Goal: Information Seeking & Learning: Check status

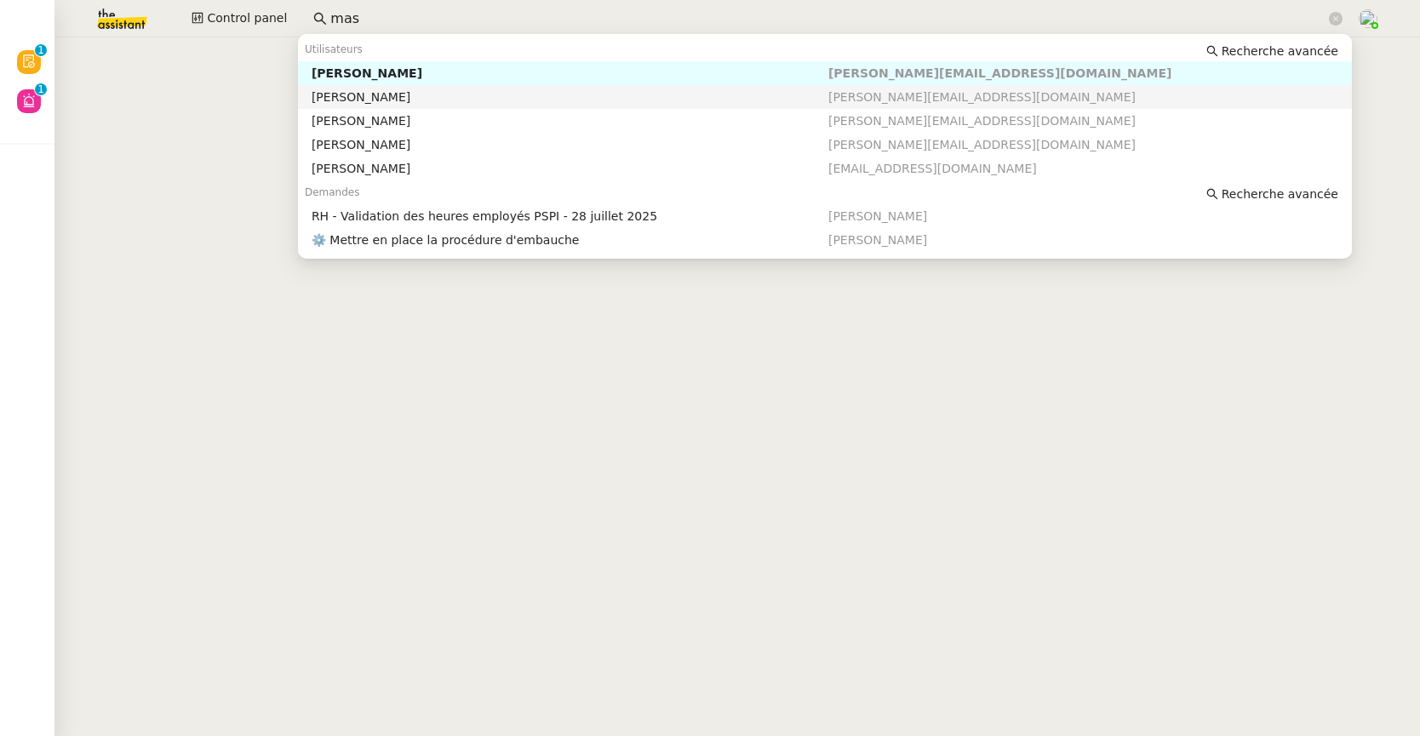
click at [380, 95] on div "[PERSON_NAME]" at bounding box center [570, 96] width 517 height 15
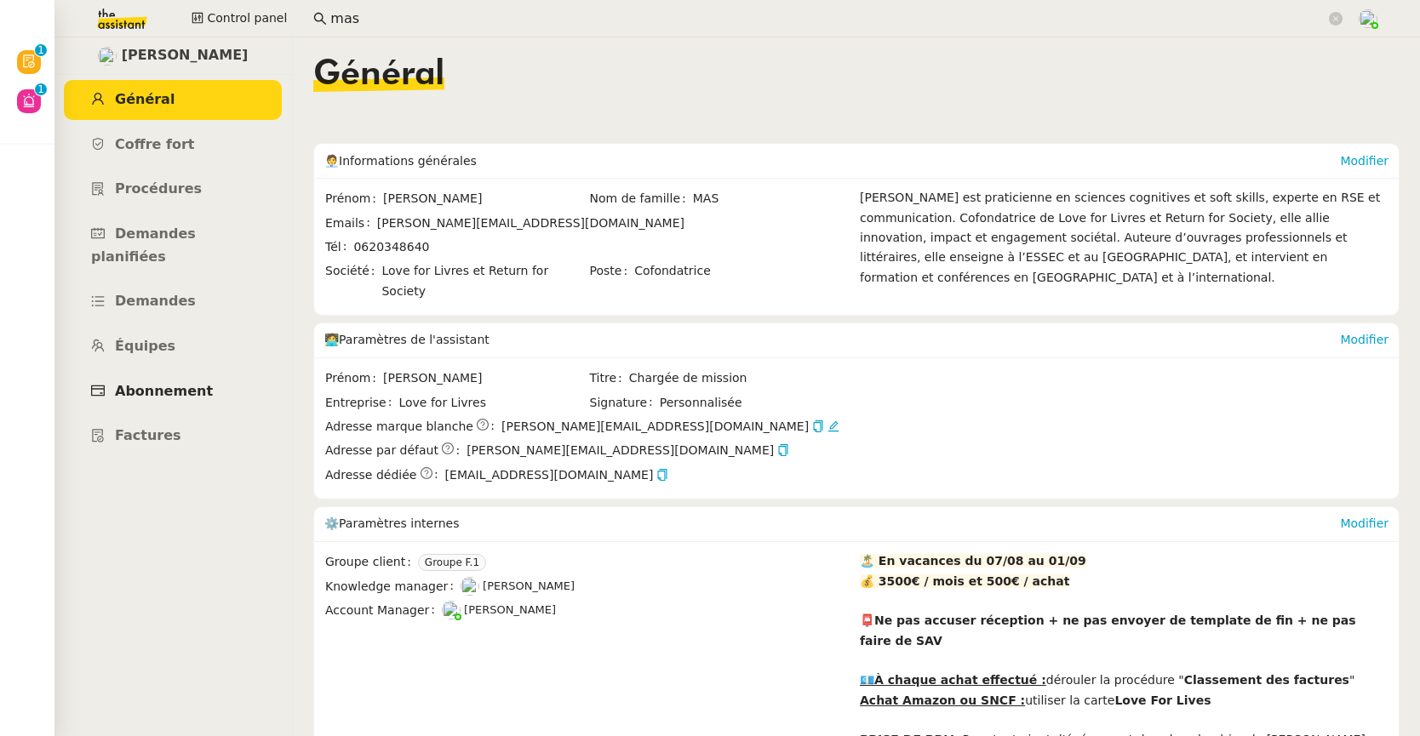
click at [185, 383] on span "Abonnement" at bounding box center [164, 391] width 98 height 16
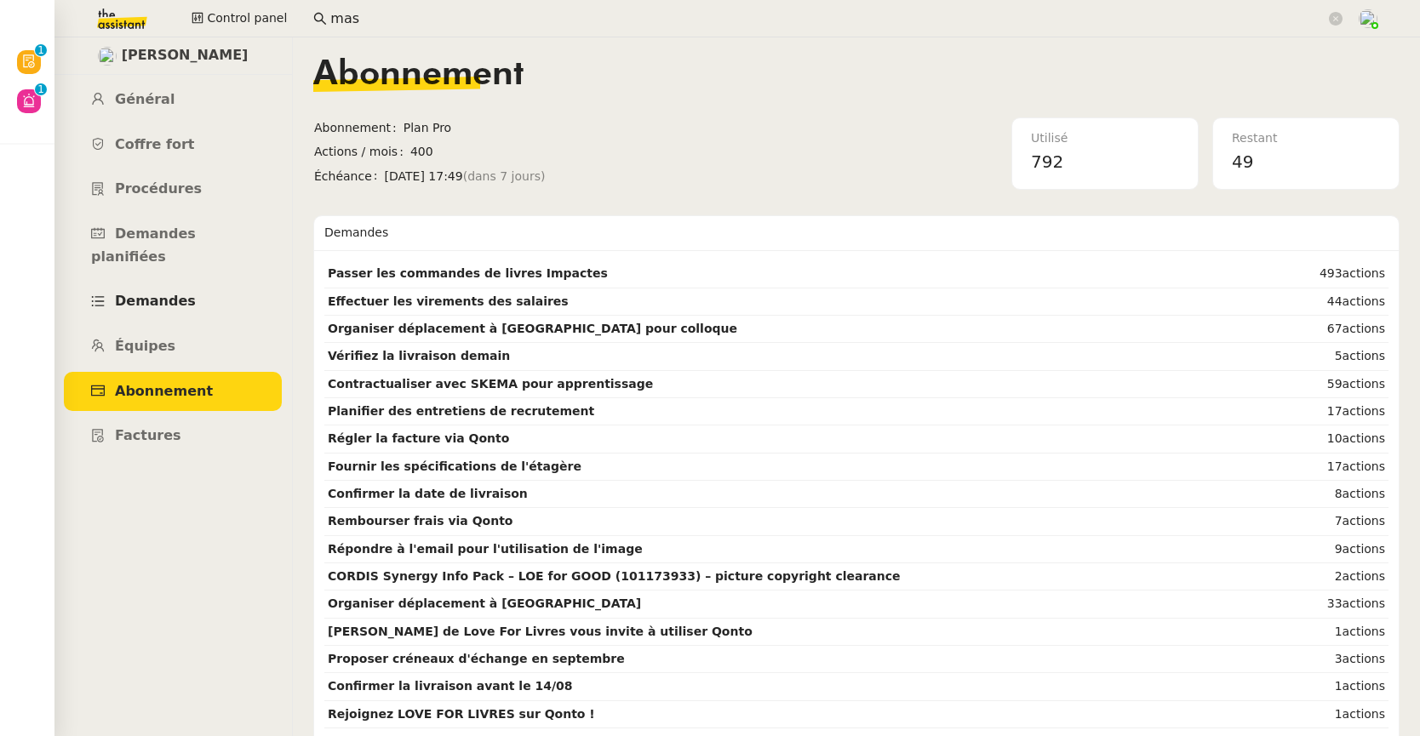
click at [154, 293] on span "Demandes" at bounding box center [155, 301] width 81 height 16
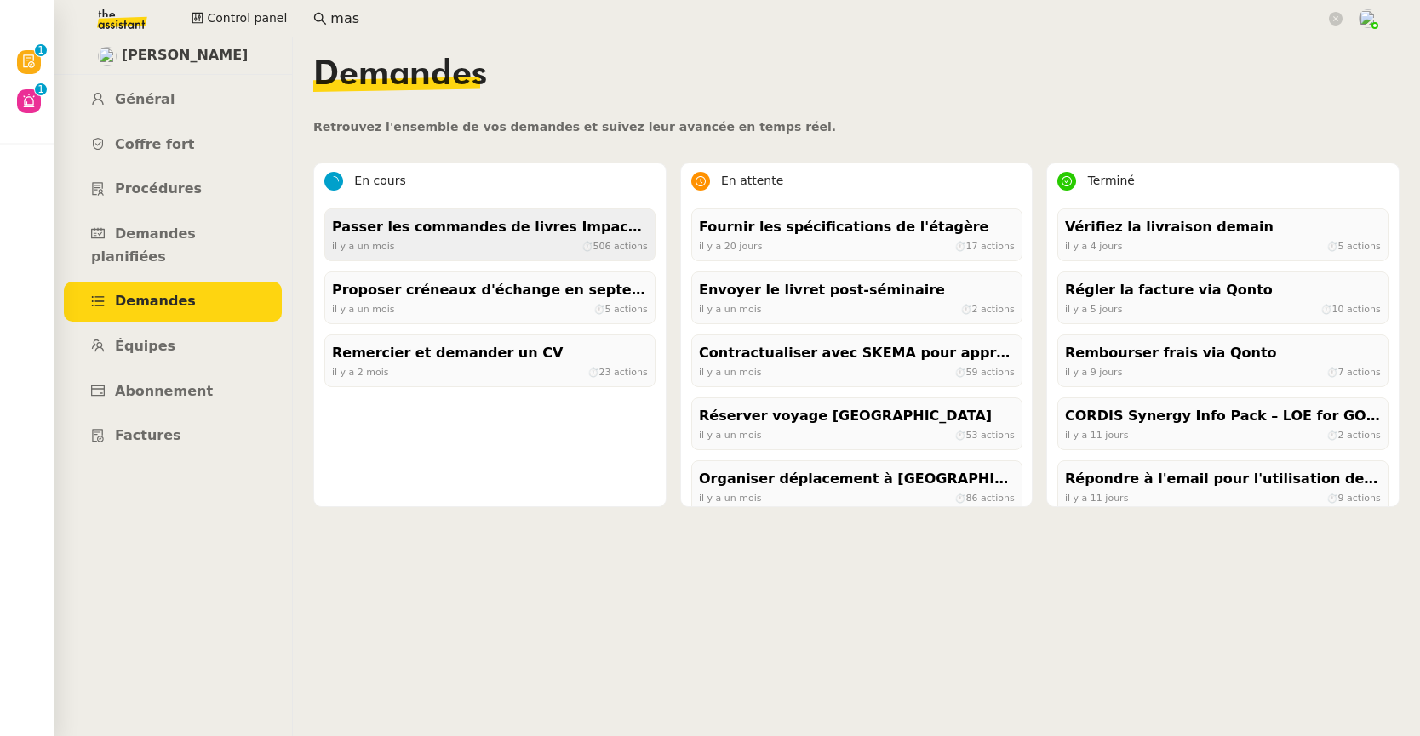
click at [452, 248] on div "[DATE] ⏱ 506 actions" at bounding box center [490, 245] width 316 height 15
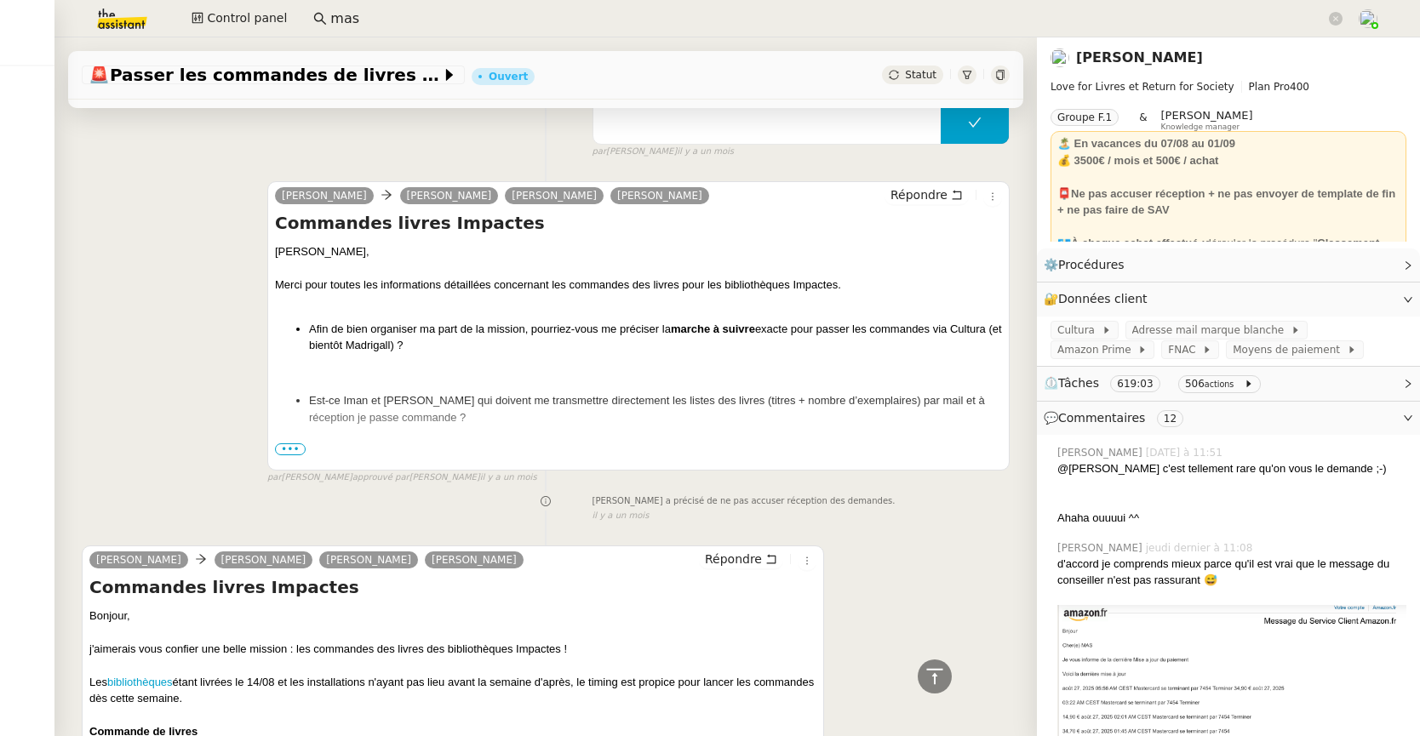
scroll to position [37907, 0]
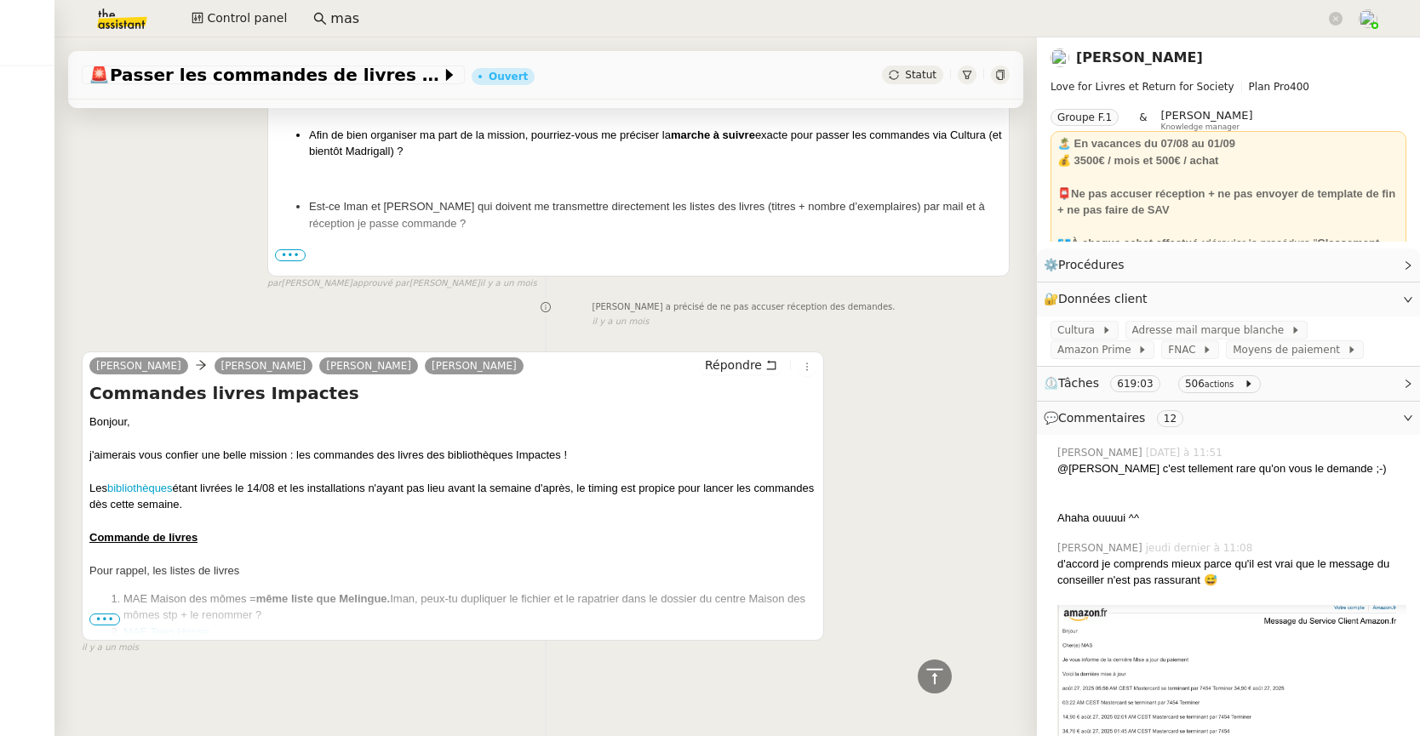
click at [115, 614] on span "•••" at bounding box center [104, 620] width 31 height 12
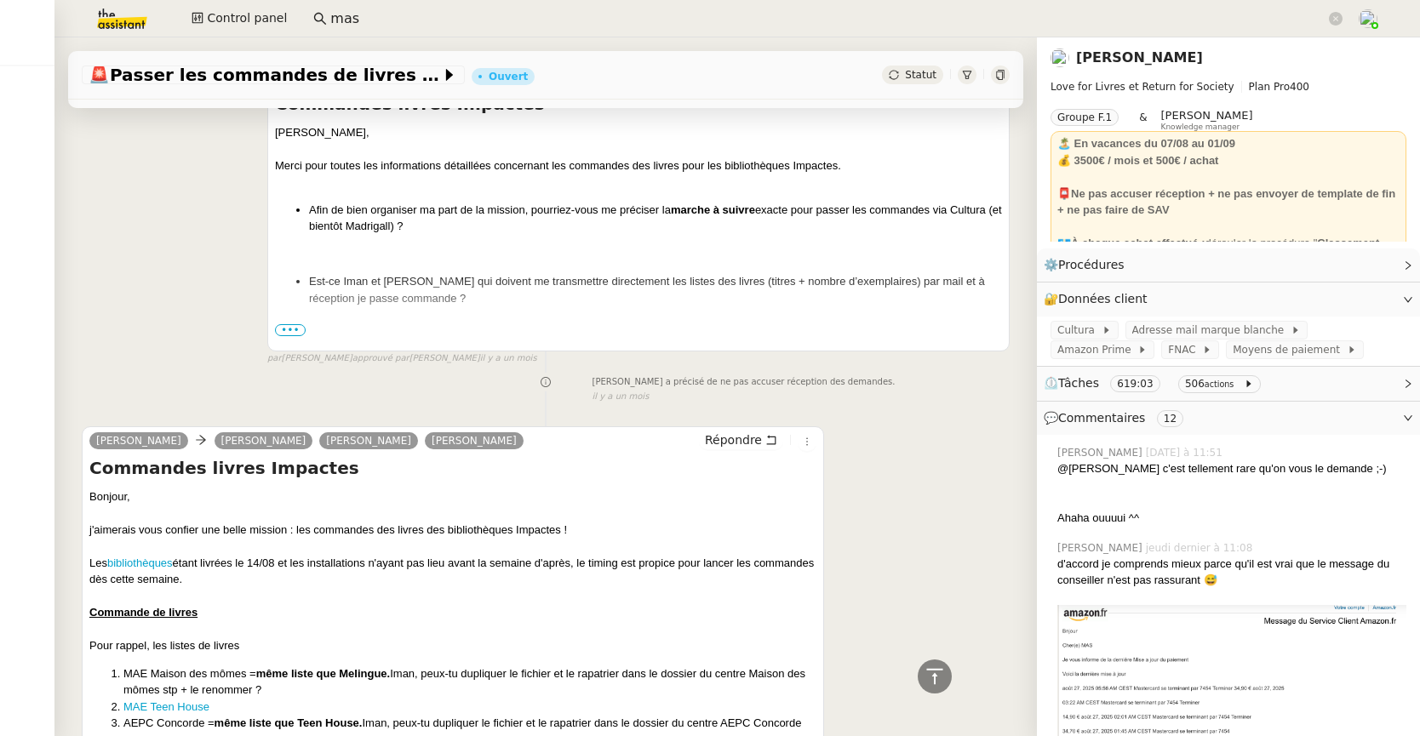
scroll to position [37665, 0]
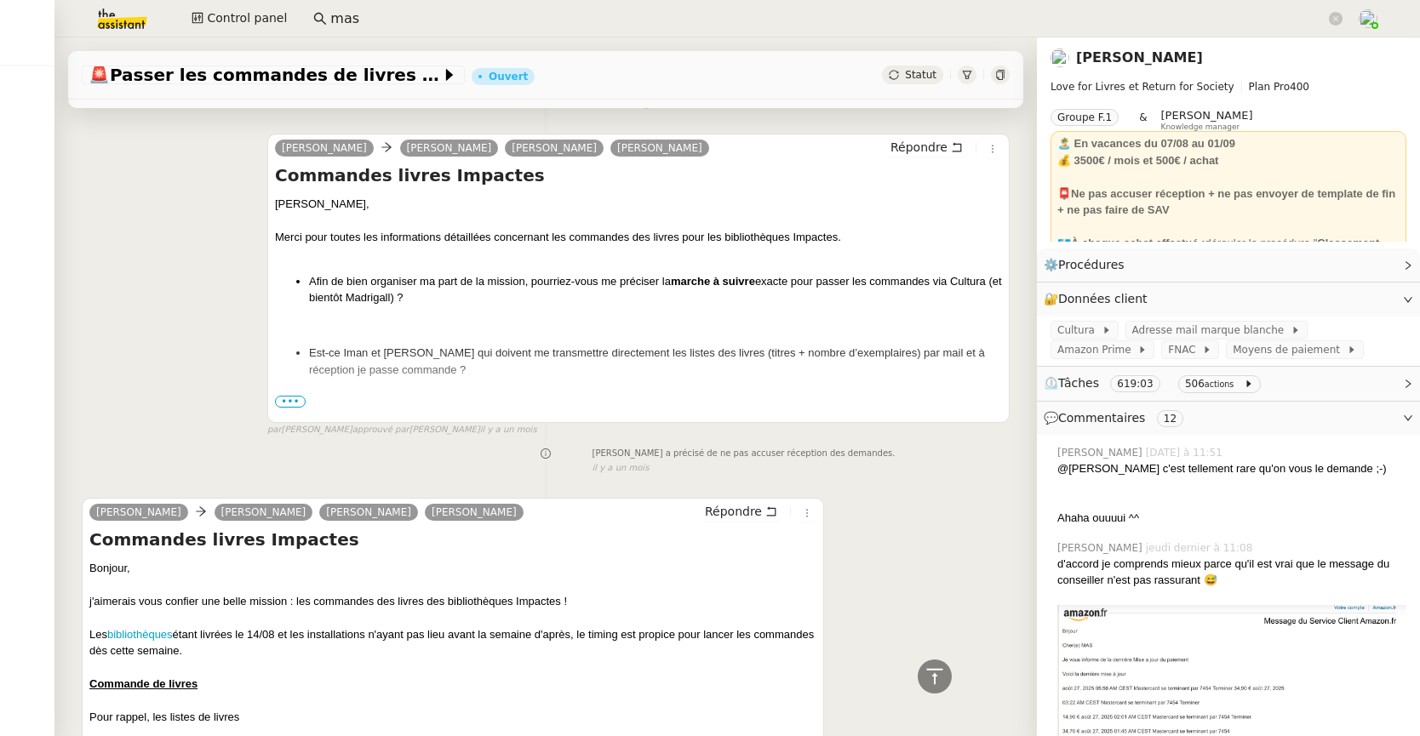
click at [294, 408] on span "•••" at bounding box center [290, 402] width 31 height 12
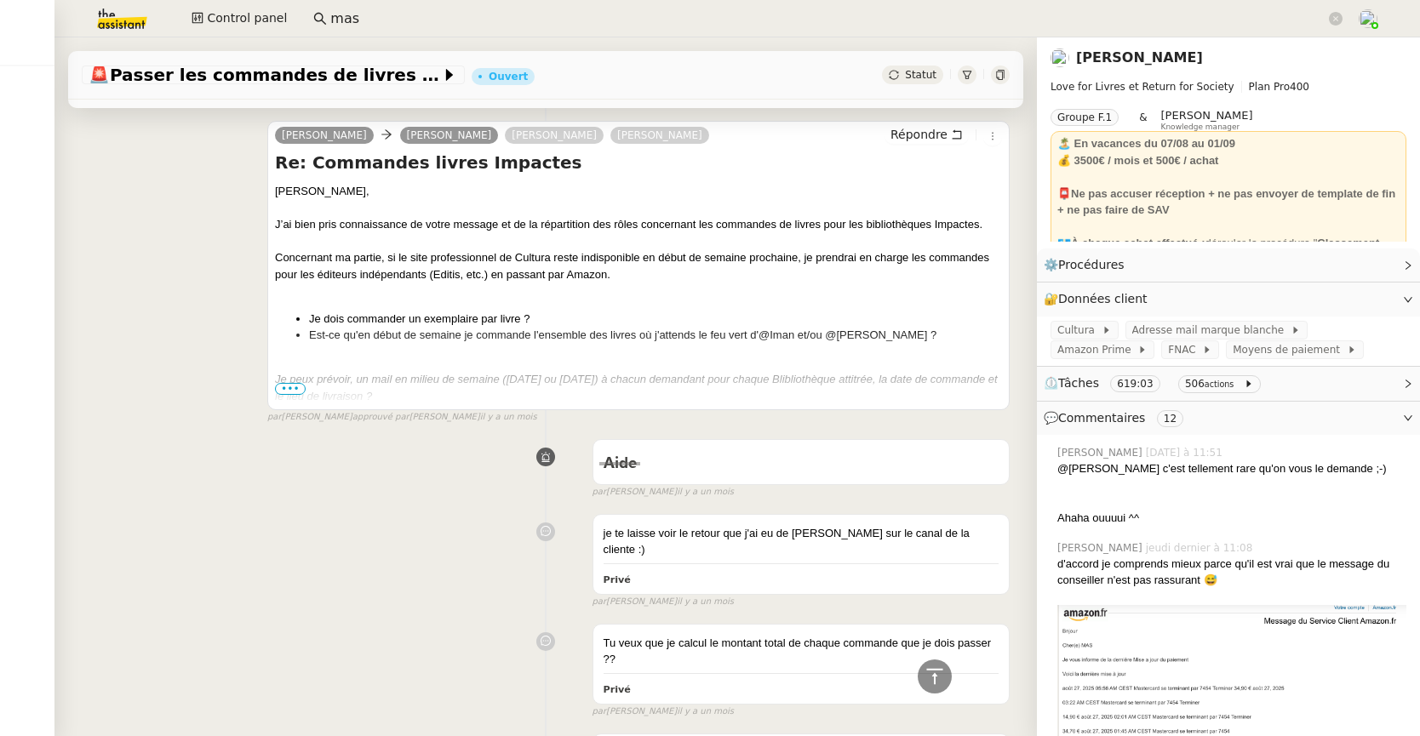
scroll to position [35587, 0]
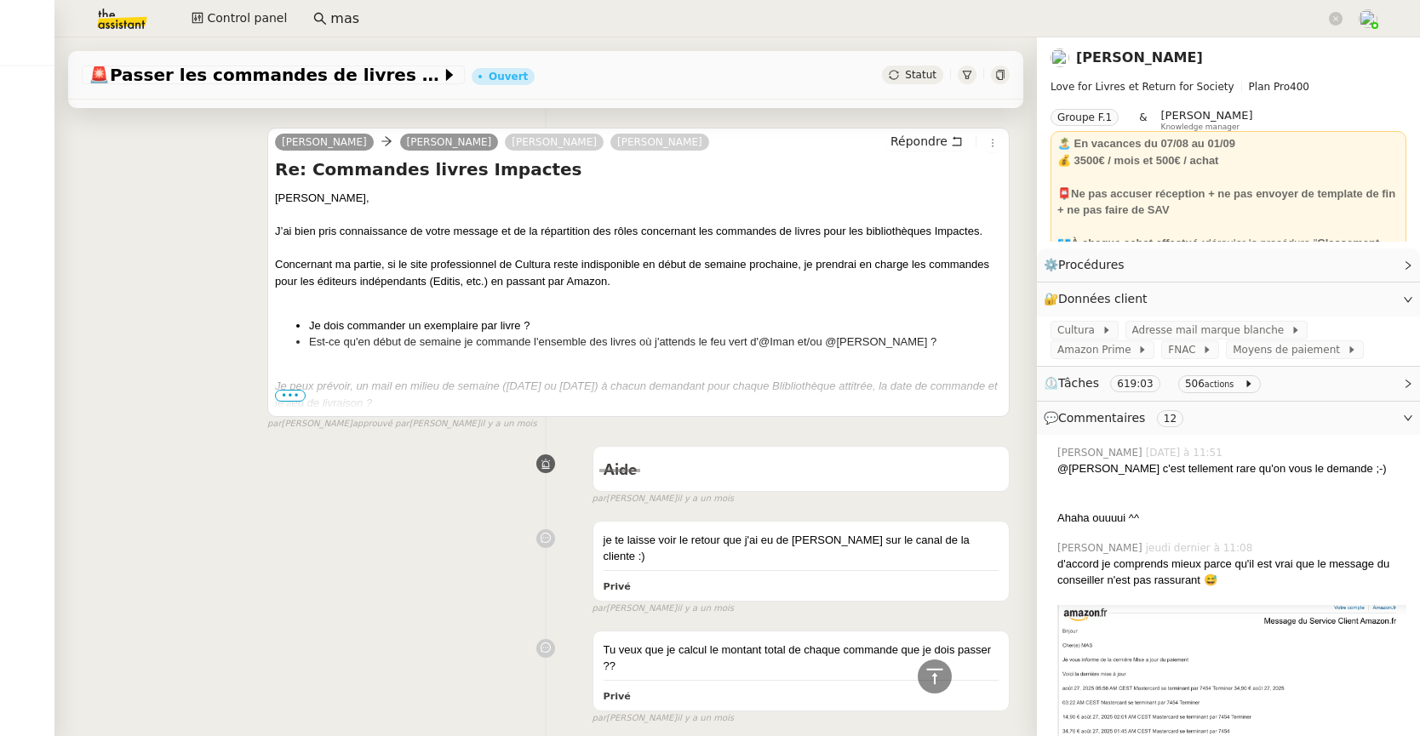
click at [1298, 387] on span "⏲️ Tâches 619:03 506 actions" at bounding box center [1215, 384] width 342 height 20
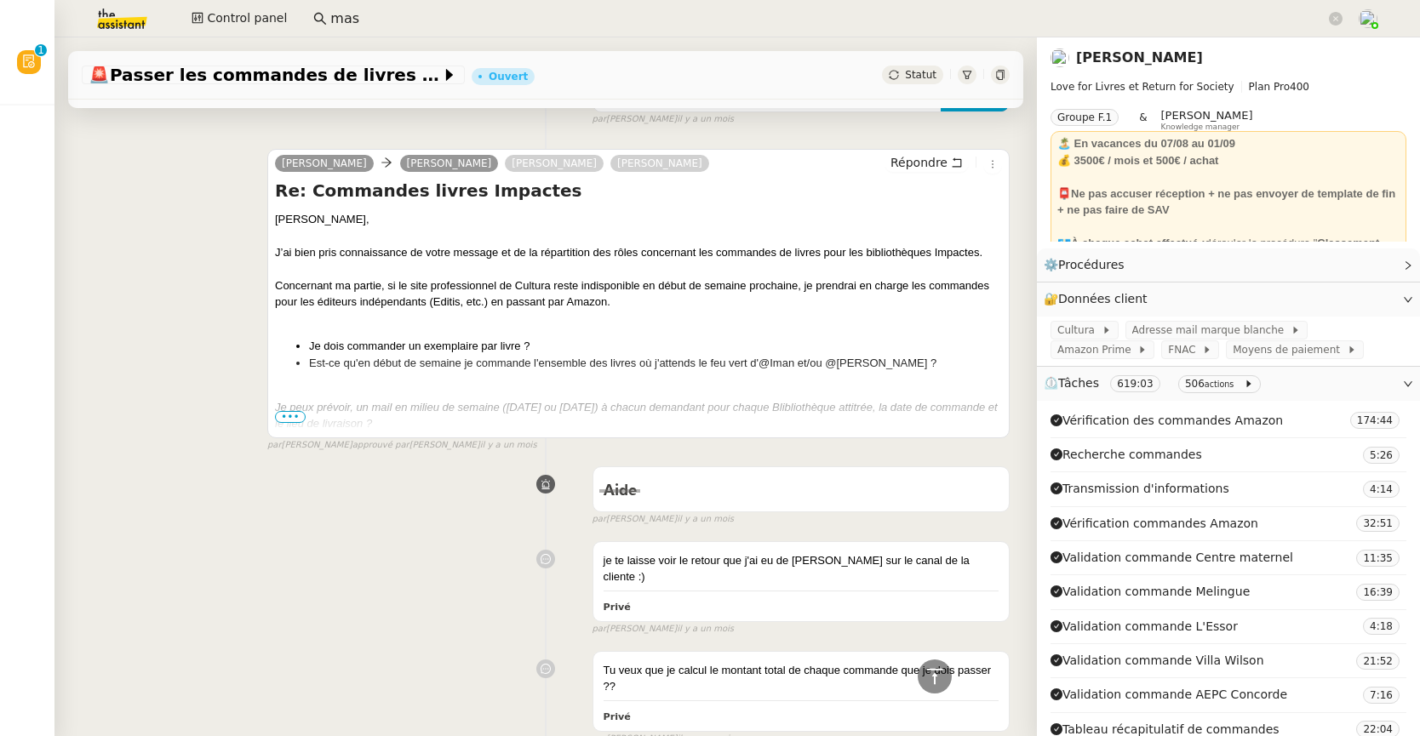
scroll to position [35581, 0]
